Goal: Find specific page/section: Find specific page/section

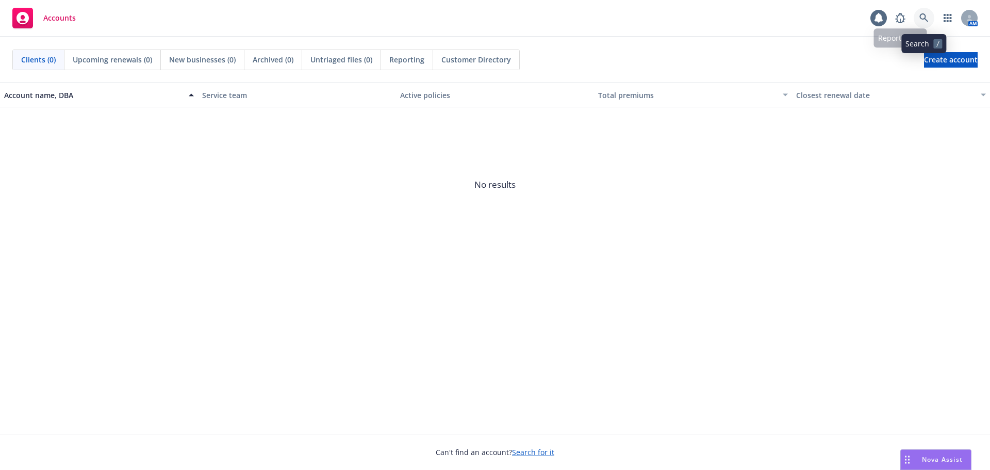
click at [924, 13] on link at bounding box center [923, 18] width 21 height 21
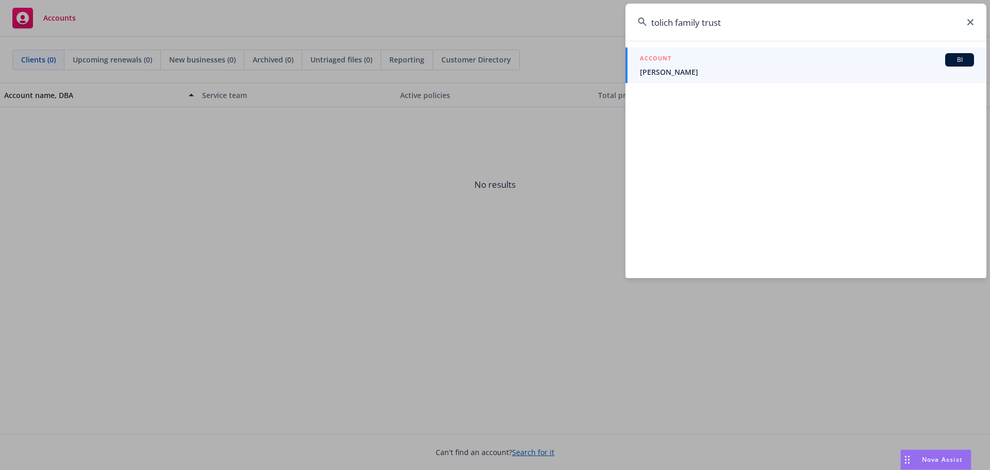
click at [664, 22] on input "tolich family trust" at bounding box center [805, 22] width 361 height 37
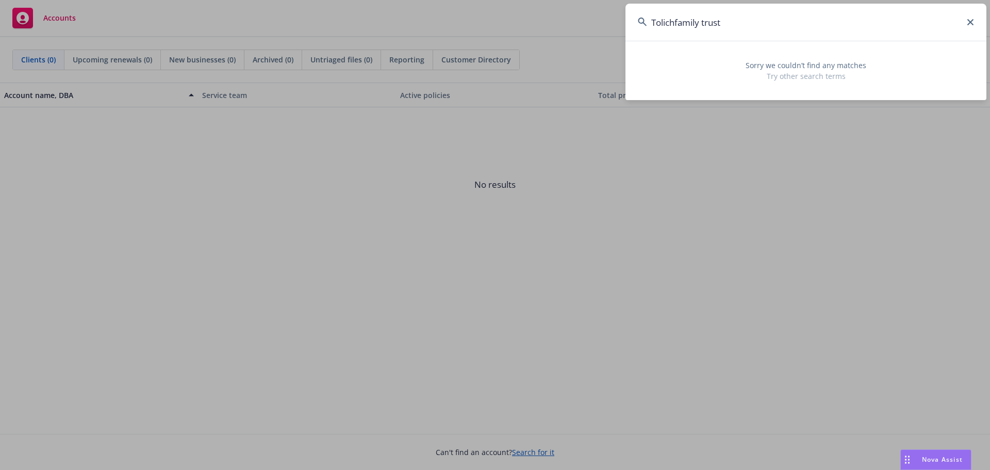
type input "Tolich family trust"
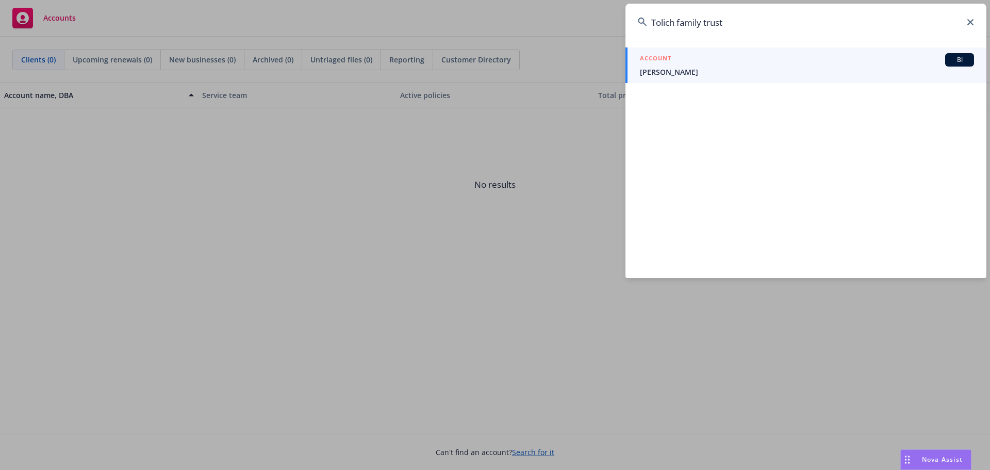
drag, startPoint x: 724, startPoint y: 27, endPoint x: 607, endPoint y: 20, distance: 117.2
click at [608, 19] on div "Tolich family trust ACCOUNT BI [PERSON_NAME]" at bounding box center [495, 235] width 990 height 470
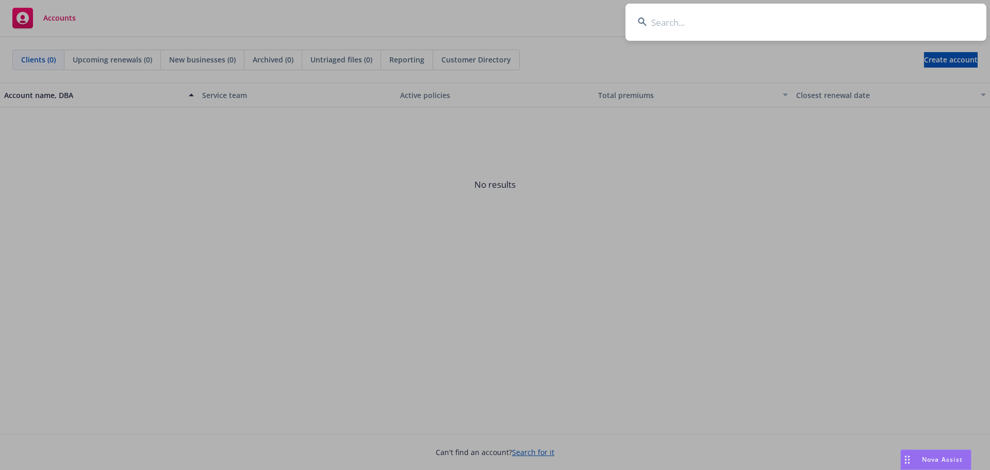
click at [729, 20] on input at bounding box center [805, 22] width 361 height 37
paste input "XPL2582701F"
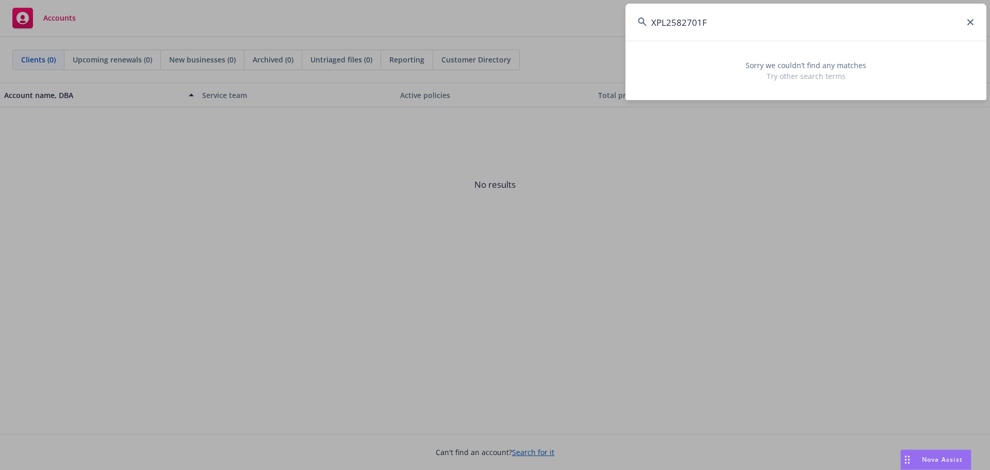
type input "XPL2582701F"
